Goal: Transaction & Acquisition: Book appointment/travel/reservation

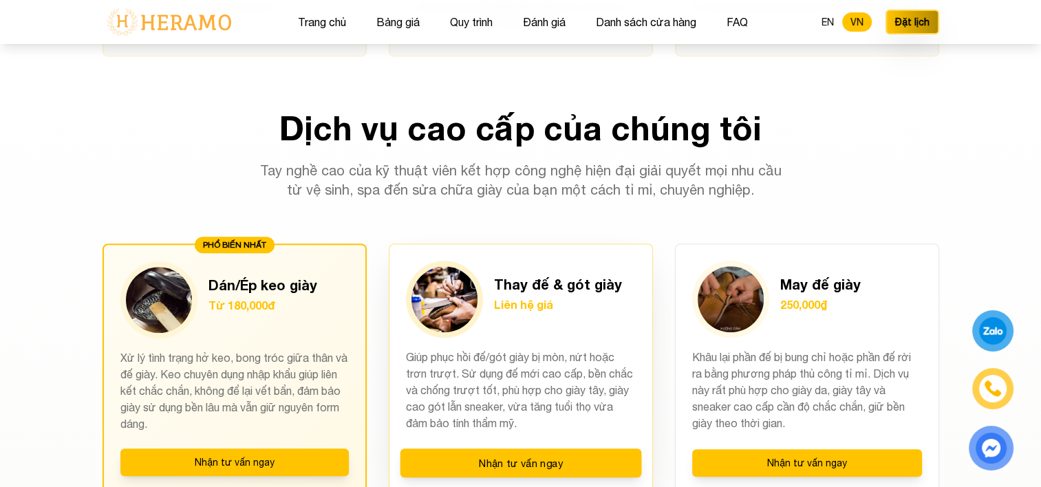
scroll to position [894, 0]
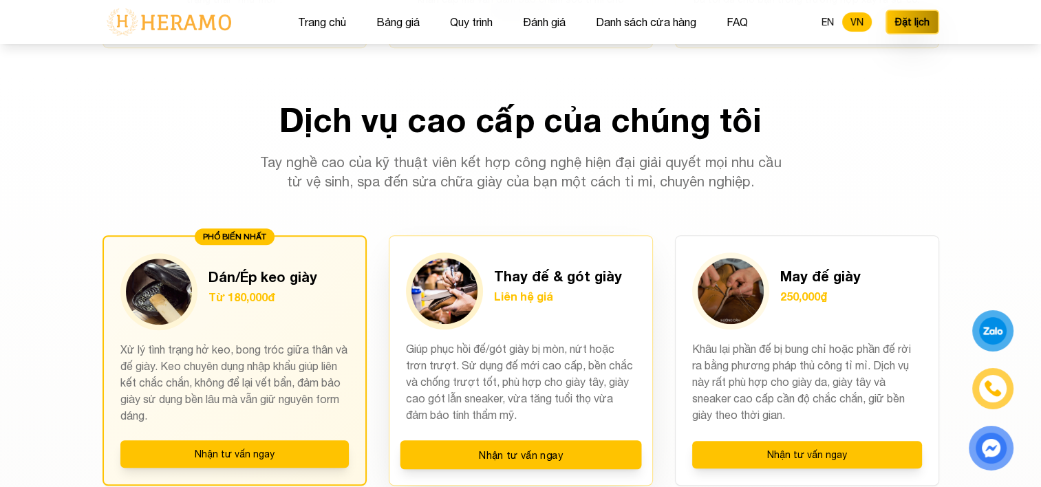
click at [490, 315] on div "Thay đế & gót giày Liên hệ giá" at bounding box center [521, 290] width 230 height 77
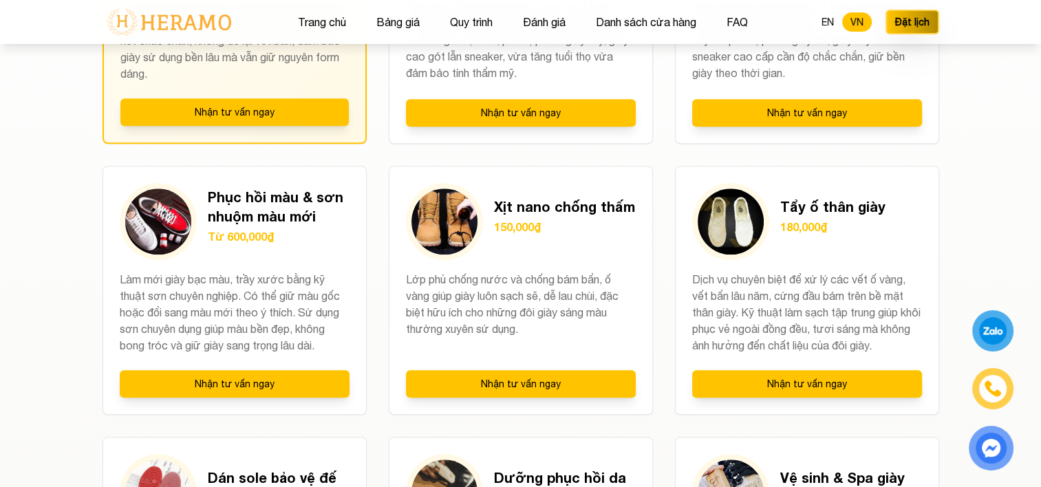
scroll to position [1238, 0]
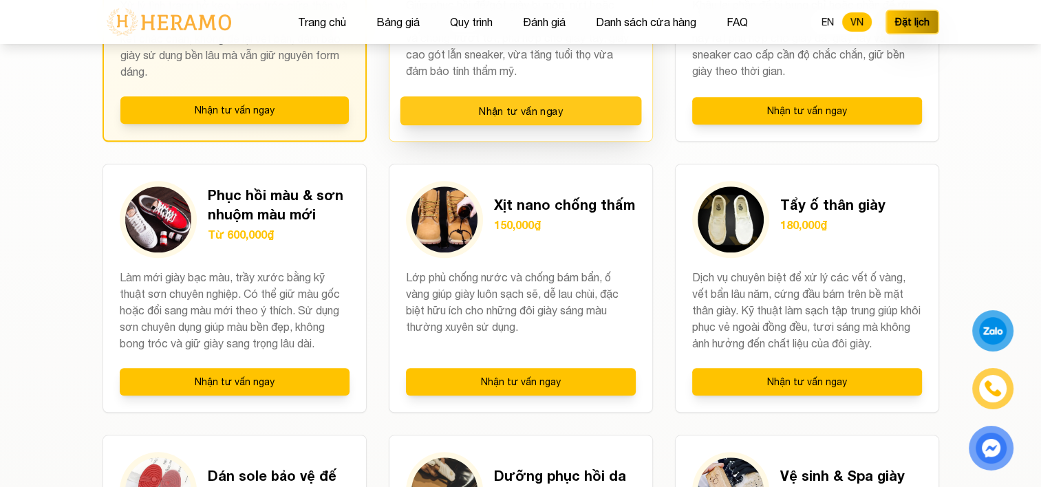
click at [520, 115] on button "Nhận tư vấn ngay" at bounding box center [520, 110] width 241 height 29
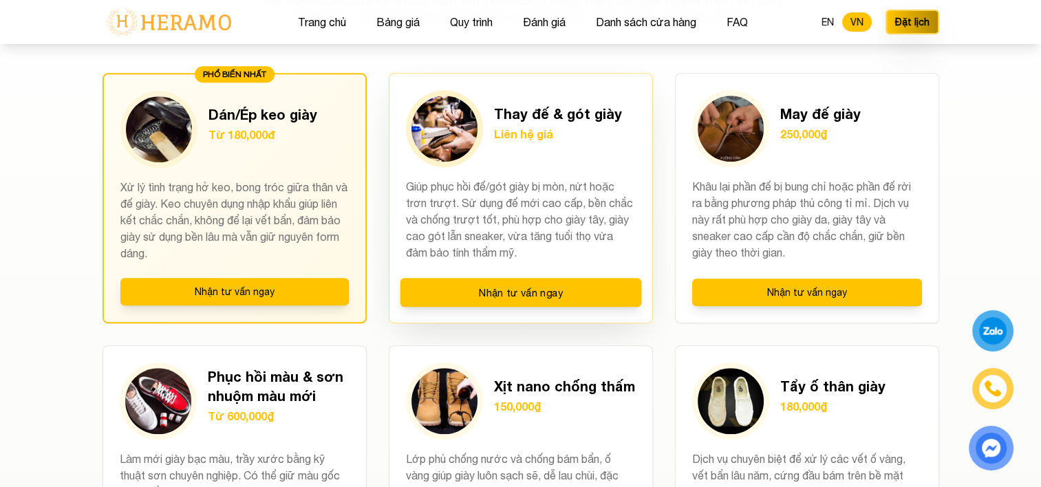
scroll to position [1032, 0]
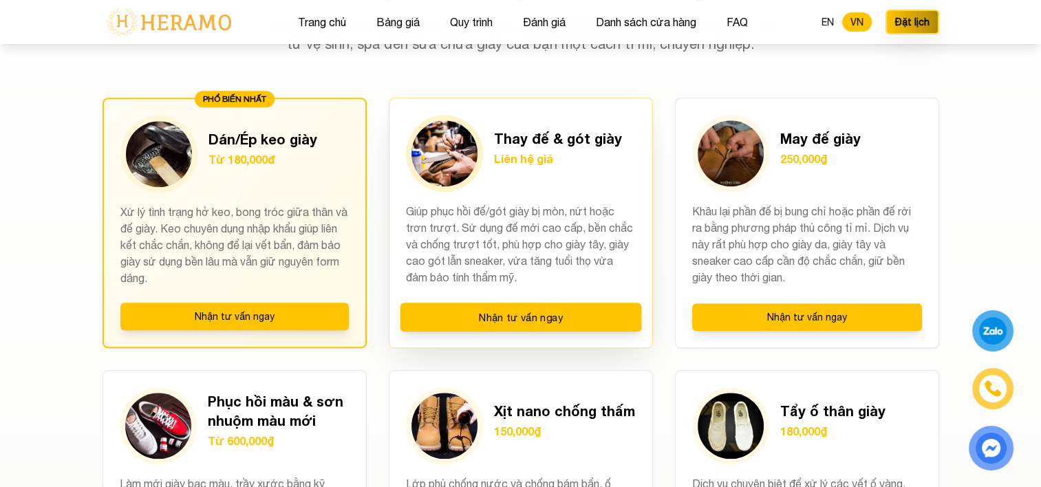
click at [465, 147] on img at bounding box center [444, 153] width 66 height 66
click at [520, 144] on h3 "Thay đế & gót giày" at bounding box center [558, 138] width 128 height 19
click at [533, 140] on h3 "Thay đế & gót giày" at bounding box center [558, 138] width 128 height 19
click at [528, 170] on div "Thay đế & gót giày Liên hệ giá" at bounding box center [558, 154] width 128 height 50
click at [575, 268] on p "Giúp phục hồi đế/gót giày bị mòn, nứt hoặc trơn trượt. Sử dụng đế mới cao cấp, …" at bounding box center [521, 245] width 230 height 84
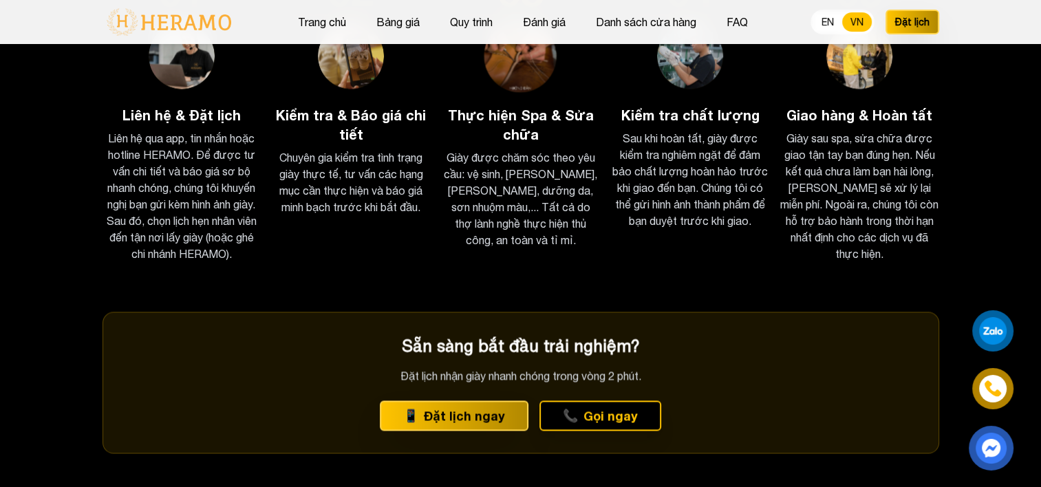
scroll to position [2270, 0]
click at [475, 22] on button "Quy trình" at bounding box center [471, 22] width 51 height 18
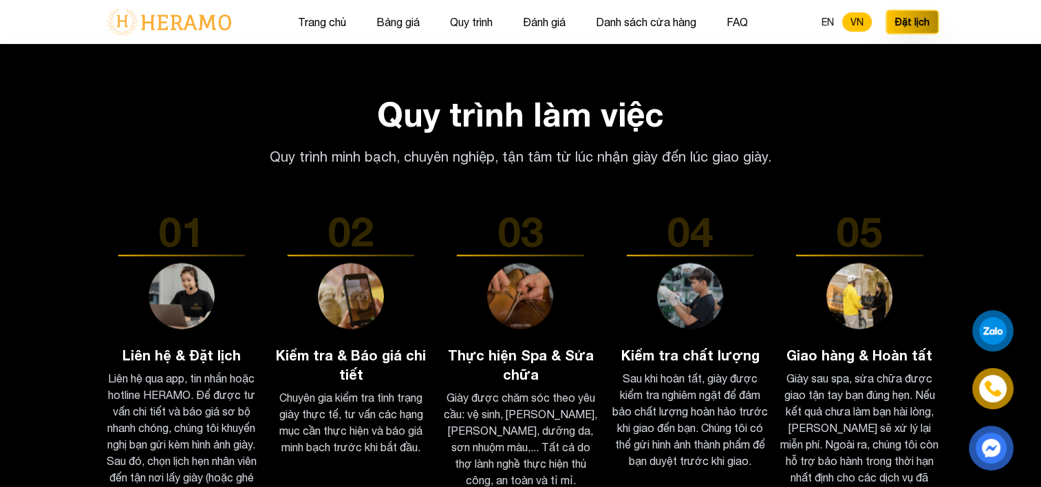
scroll to position [2028, 0]
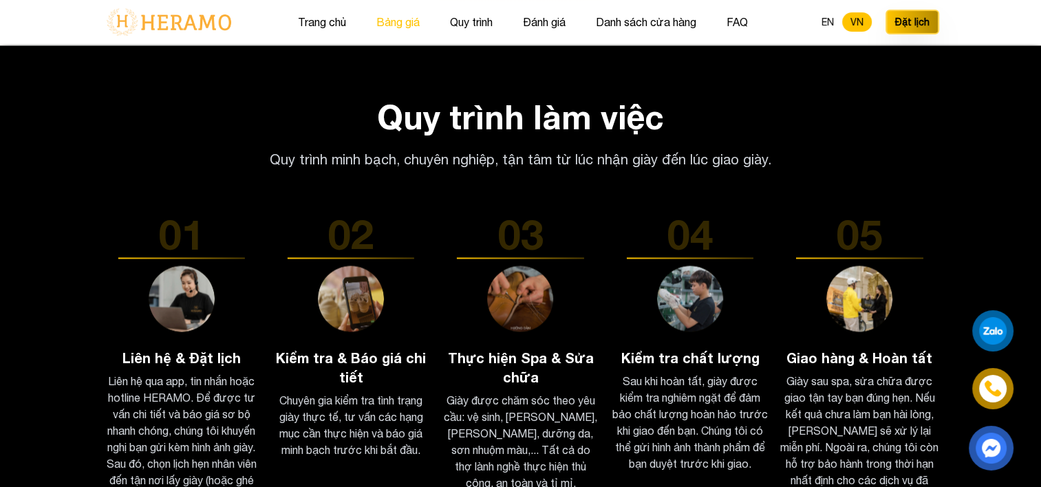
click at [418, 21] on button "Bảng giá" at bounding box center [398, 22] width 52 height 18
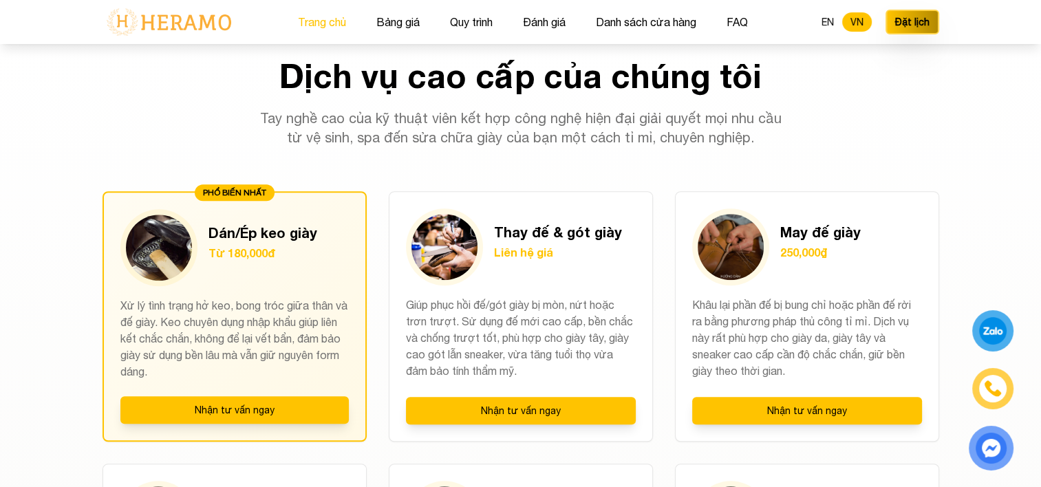
scroll to position [925, 0]
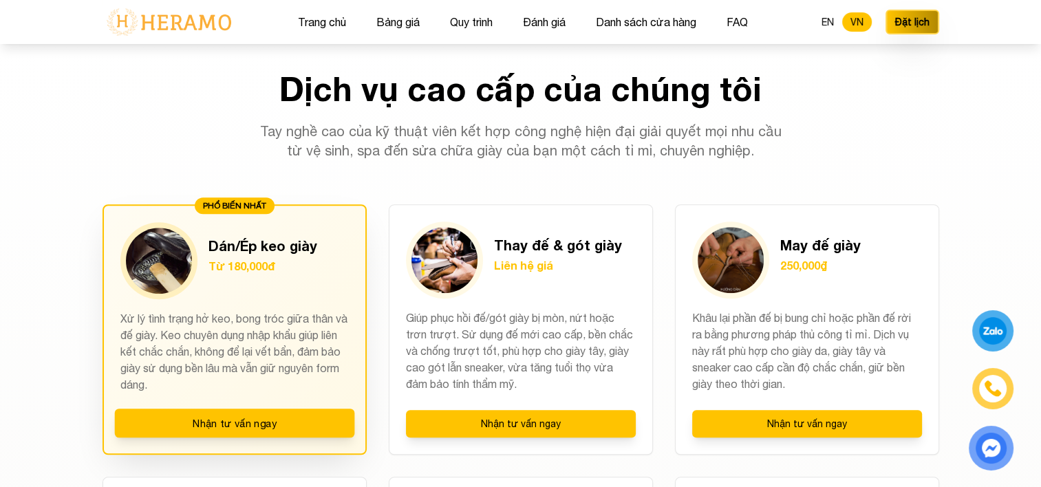
click at [303, 266] on p "Từ 180,000đ" at bounding box center [262, 266] width 109 height 17
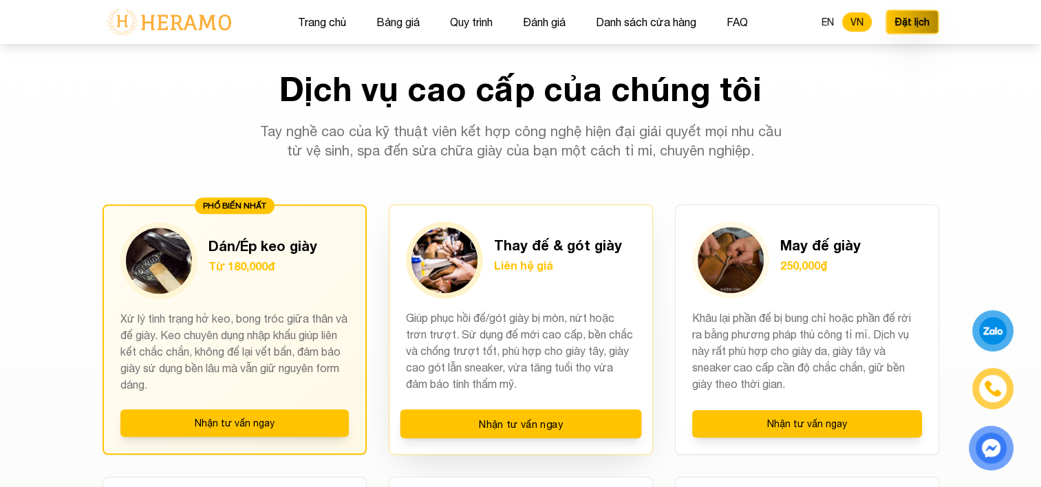
click at [539, 276] on div "Thay đế & gót giày Liên hệ giá" at bounding box center [558, 260] width 128 height 50
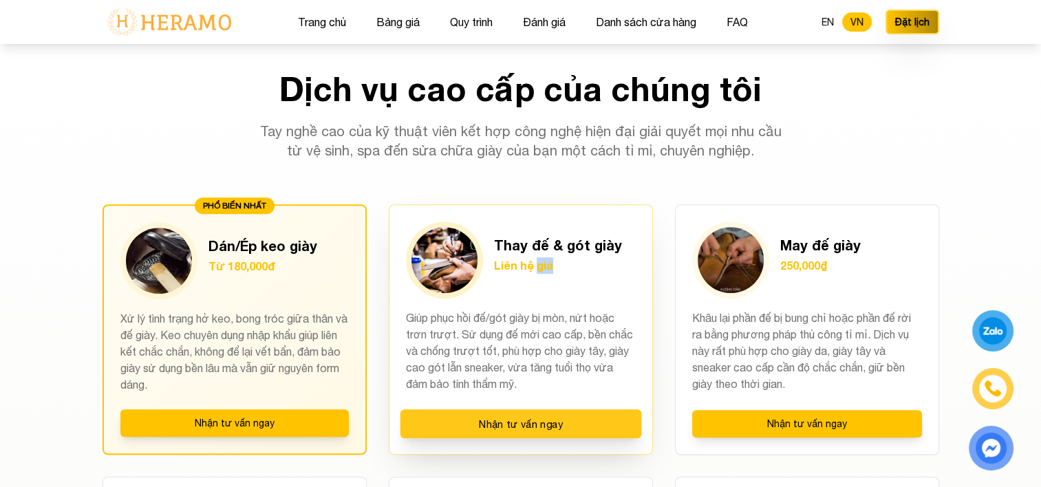
click at [526, 420] on button "Nhận tư vấn ngay" at bounding box center [520, 423] width 241 height 29
